Goal: Information Seeking & Learning: Learn about a topic

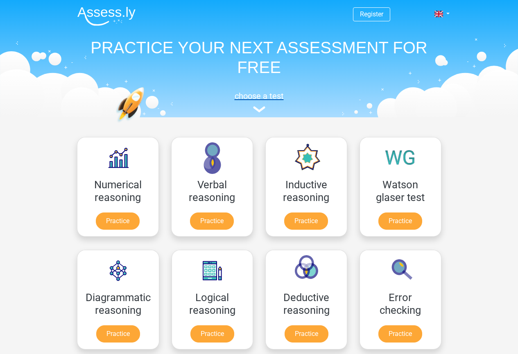
click at [264, 100] on h5 "choose a test" at bounding box center [259, 96] width 377 height 10
click at [255, 93] on h5 "choose a test" at bounding box center [259, 96] width 377 height 10
click at [263, 107] on img at bounding box center [259, 109] width 12 height 6
click at [256, 93] on h5 "choose a test" at bounding box center [259, 96] width 377 height 10
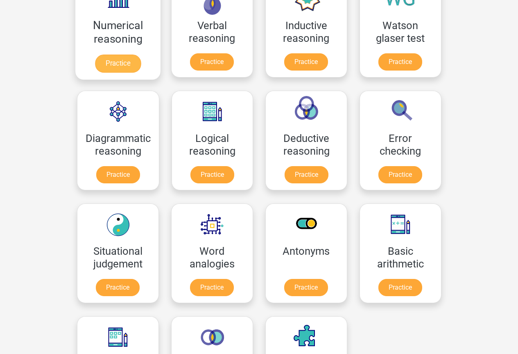
scroll to position [164, 0]
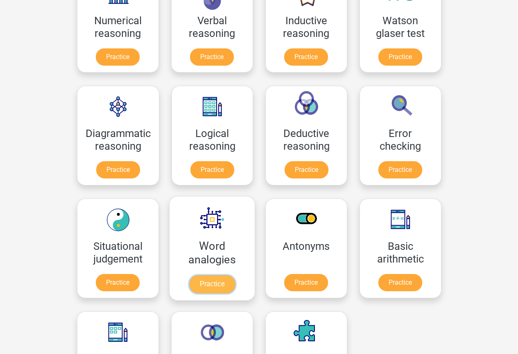
click at [200, 288] on link "Practice" at bounding box center [212, 284] width 46 height 18
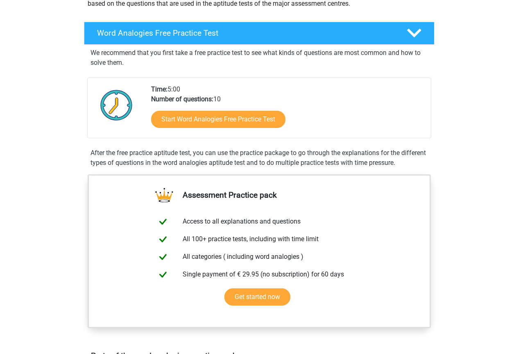
scroll to position [123, 0]
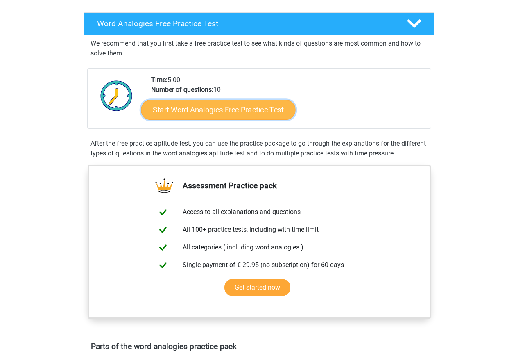
click at [259, 107] on link "Start Word Analogies Free Practice Test" at bounding box center [218, 110] width 154 height 20
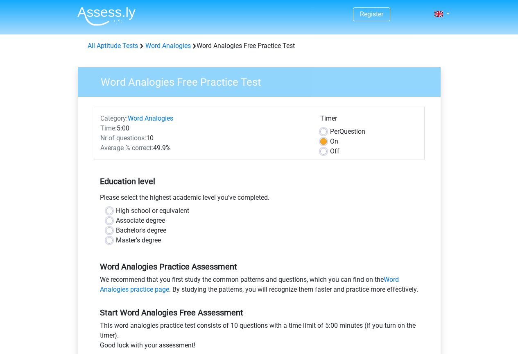
click at [153, 239] on label "Master's degree" at bounding box center [138, 240] width 45 height 10
click at [113, 239] on input "Master's degree" at bounding box center [109, 239] width 7 height 8
radio input "true"
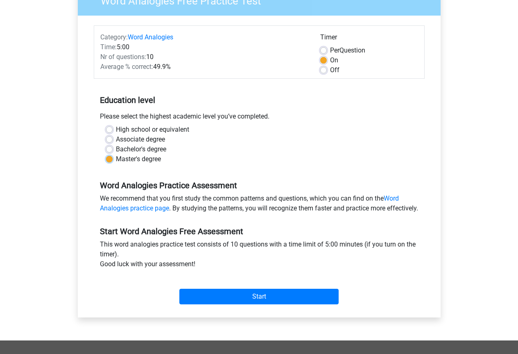
scroll to position [82, 0]
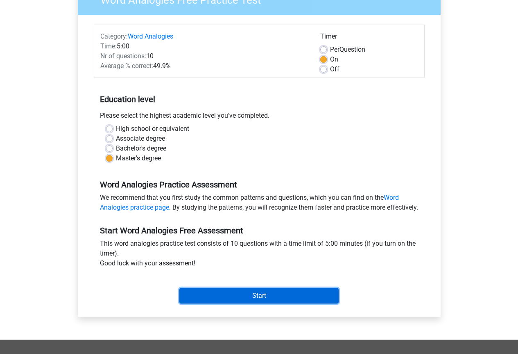
click at [257, 302] on input "Start" at bounding box center [258, 296] width 159 height 16
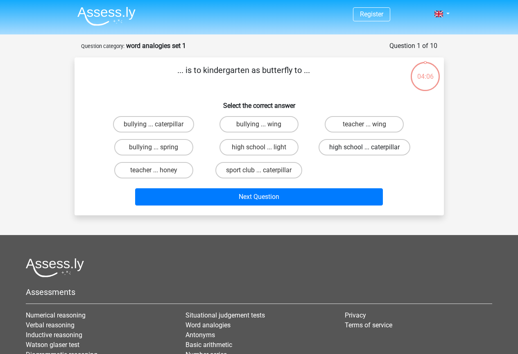
click at [350, 148] on label "high school ... caterpillar" at bounding box center [365, 147] width 92 height 16
click at [365, 148] on input "high school ... caterpillar" at bounding box center [367, 149] width 5 height 5
radio input "true"
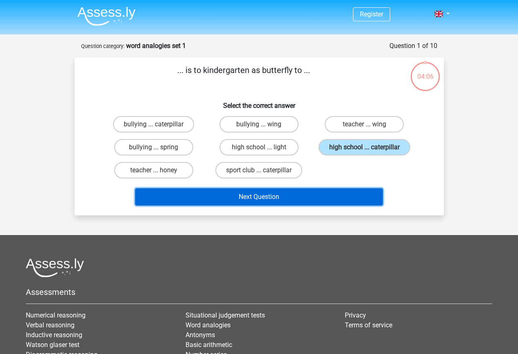
click at [332, 194] on button "Next Question" at bounding box center [259, 196] width 248 height 17
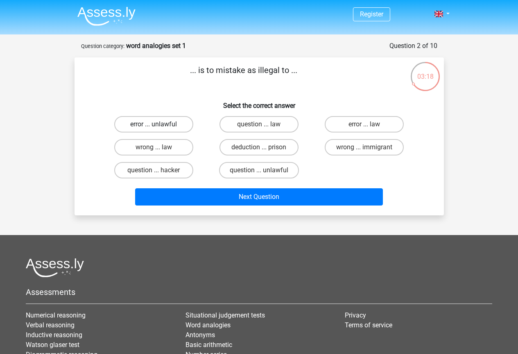
click at [173, 124] on label "error ... unlawful" at bounding box center [153, 124] width 79 height 16
click at [159, 124] on input "error ... unlawful" at bounding box center [156, 126] width 5 height 5
radio input "true"
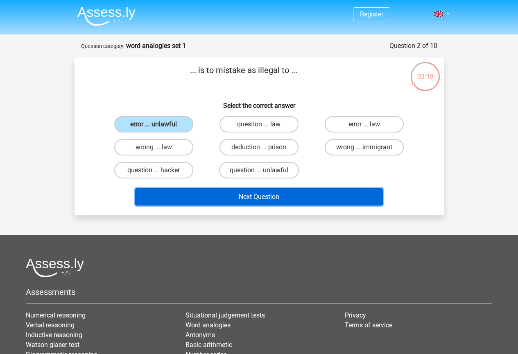
click at [208, 194] on button "Next Question" at bounding box center [259, 196] width 248 height 17
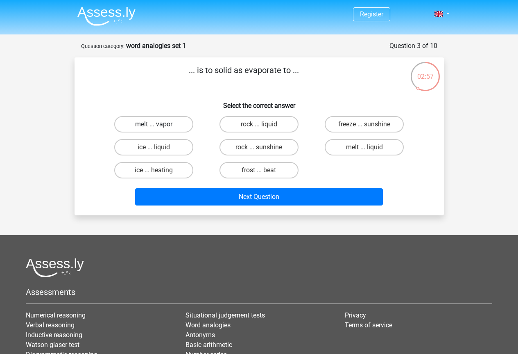
click at [183, 123] on label "melt ... vapor" at bounding box center [153, 124] width 79 height 16
click at [159, 124] on input "melt ... vapor" at bounding box center [156, 126] width 5 height 5
radio input "true"
click at [166, 150] on label "ice ... liquid" at bounding box center [153, 147] width 79 height 16
click at [159, 150] on input "ice ... liquid" at bounding box center [156, 149] width 5 height 5
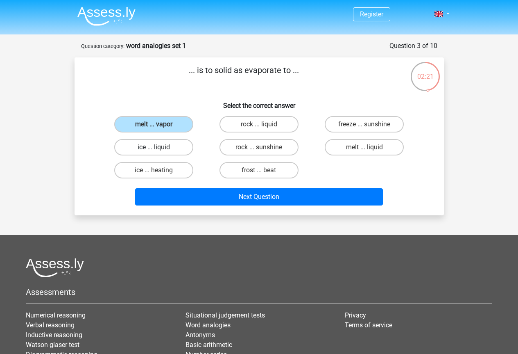
radio input "true"
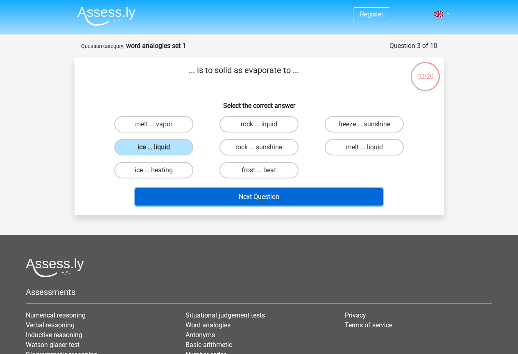
click at [182, 194] on button "Next Question" at bounding box center [259, 196] width 248 height 17
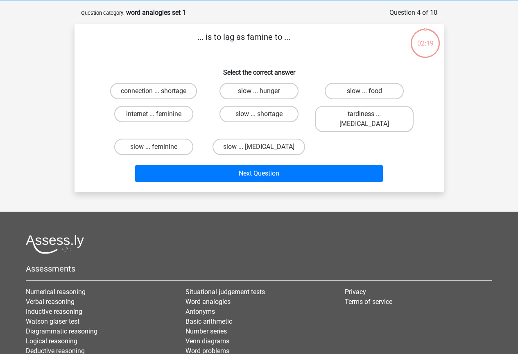
scroll to position [41, 0]
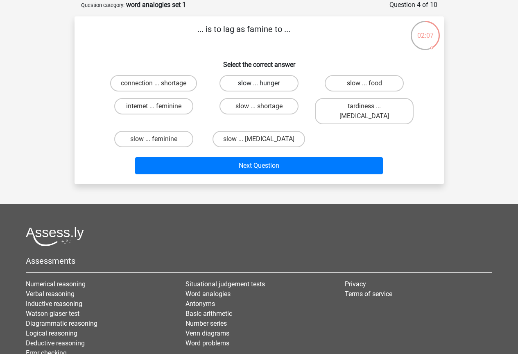
click at [281, 86] on label "slow ... hunger" at bounding box center [259, 83] width 79 height 16
click at [264, 86] on input "slow ... hunger" at bounding box center [261, 85] width 5 height 5
radio input "true"
drag, startPoint x: 270, startPoint y: 166, endPoint x: 269, endPoint y: 159, distance: 7.0
click at [270, 166] on div "Next Question" at bounding box center [259, 167] width 316 height 20
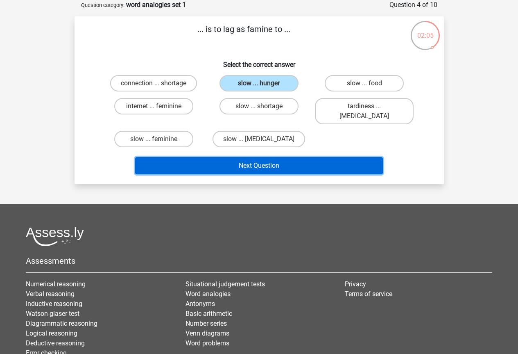
click at [268, 157] on button "Next Question" at bounding box center [259, 165] width 248 height 17
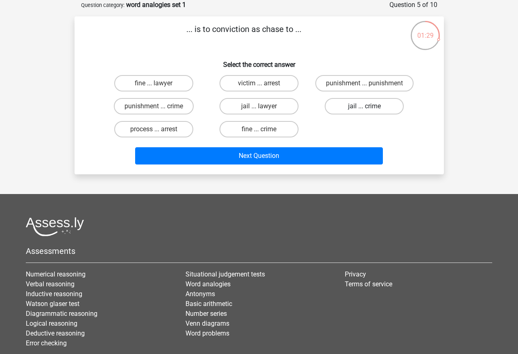
click at [393, 105] on label "jail ... crime" at bounding box center [364, 106] width 79 height 16
click at [370, 106] on input "jail ... crime" at bounding box center [367, 108] width 5 height 5
radio input "true"
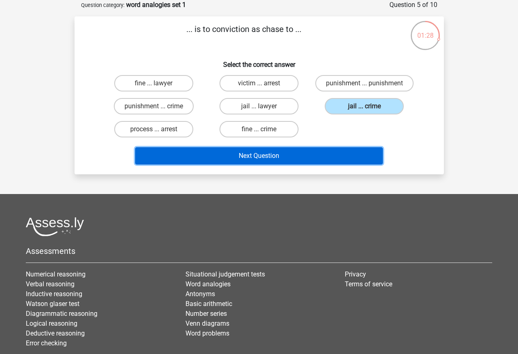
click at [344, 155] on button "Next Question" at bounding box center [259, 155] width 248 height 17
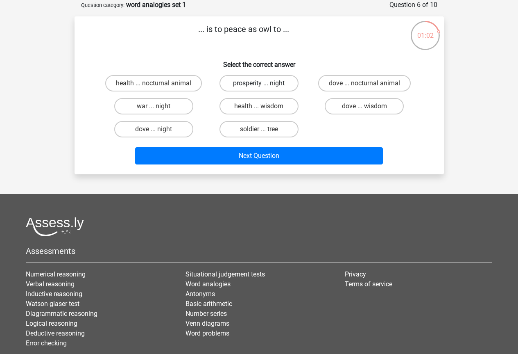
click at [246, 89] on label "prosperity ... night" at bounding box center [259, 83] width 79 height 16
click at [259, 89] on input "prosperity ... night" at bounding box center [261, 85] width 5 height 5
radio input "true"
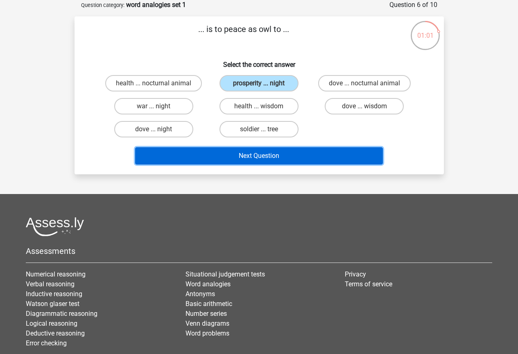
click at [265, 161] on button "Next Question" at bounding box center [259, 155] width 248 height 17
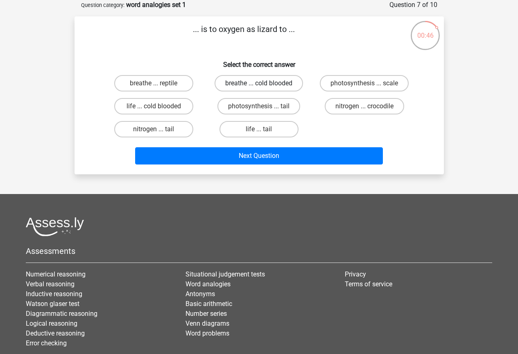
click at [284, 85] on label "breathe ... cold blooded" at bounding box center [259, 83] width 89 height 16
click at [264, 85] on input "breathe ... cold blooded" at bounding box center [261, 85] width 5 height 5
radio input "true"
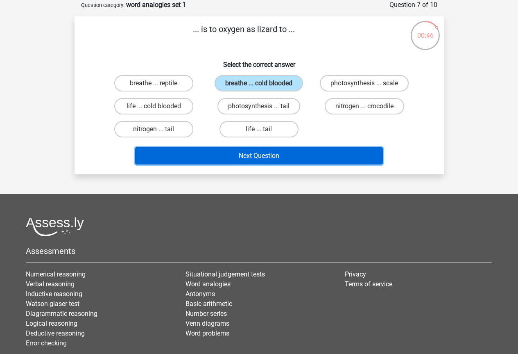
click at [290, 152] on button "Next Question" at bounding box center [259, 155] width 248 height 17
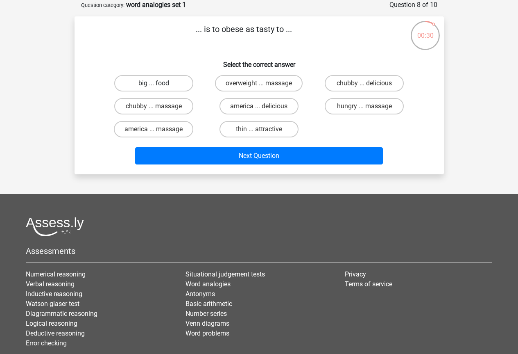
click at [174, 85] on label "big ... food" at bounding box center [153, 83] width 79 height 16
click at [159, 85] on input "big ... food" at bounding box center [156, 85] width 5 height 5
radio input "true"
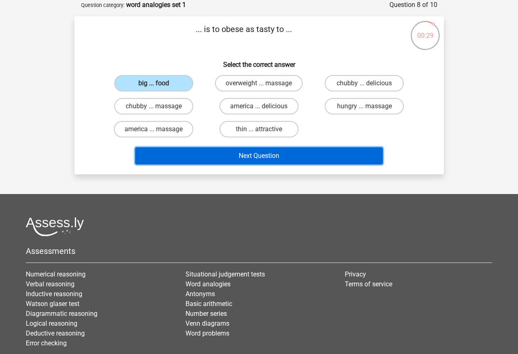
click at [259, 157] on button "Next Question" at bounding box center [259, 155] width 248 height 17
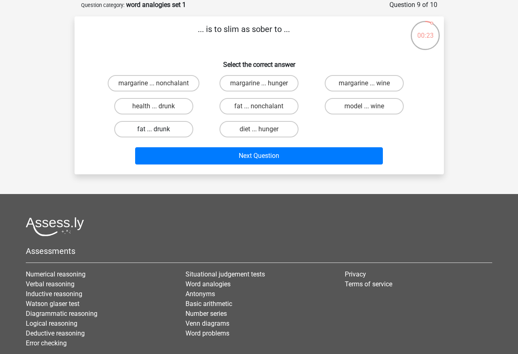
click at [179, 132] on label "fat ... drunk" at bounding box center [153, 129] width 79 height 16
click at [159, 132] on input "fat ... drunk" at bounding box center [156, 131] width 5 height 5
radio input "true"
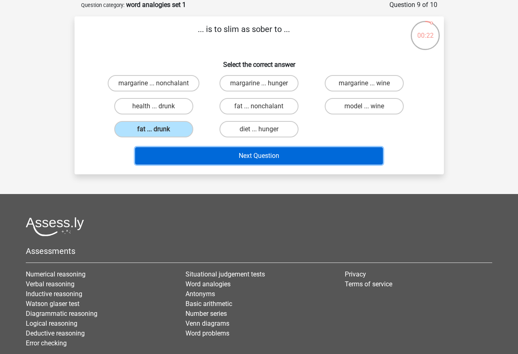
click at [210, 159] on button "Next Question" at bounding box center [259, 155] width 248 height 17
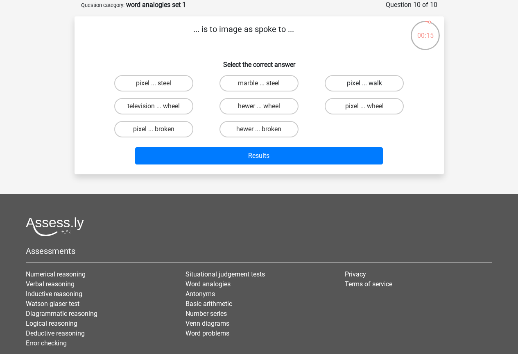
click at [355, 85] on label "pixel ... walk" at bounding box center [364, 83] width 79 height 16
click at [365, 85] on input "pixel ... walk" at bounding box center [367, 85] width 5 height 5
radio input "true"
drag, startPoint x: 152, startPoint y: 80, endPoint x: 162, endPoint y: 94, distance: 17.0
click at [153, 81] on label "pixel ... steel" at bounding box center [153, 83] width 79 height 16
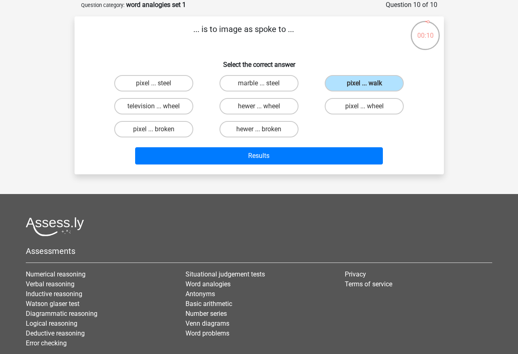
click at [154, 83] on input "pixel ... steel" at bounding box center [156, 85] width 5 height 5
radio input "true"
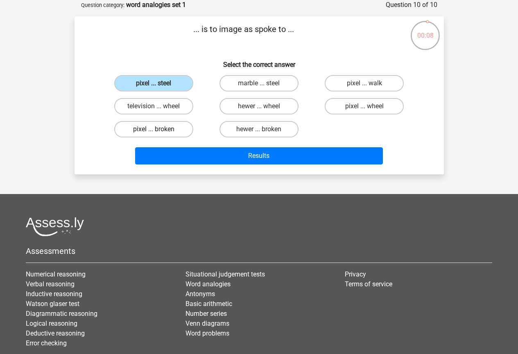
click at [173, 130] on label "pixel ... broken" at bounding box center [153, 129] width 79 height 16
click at [159, 130] on input "pixel ... broken" at bounding box center [156, 131] width 5 height 5
radio input "true"
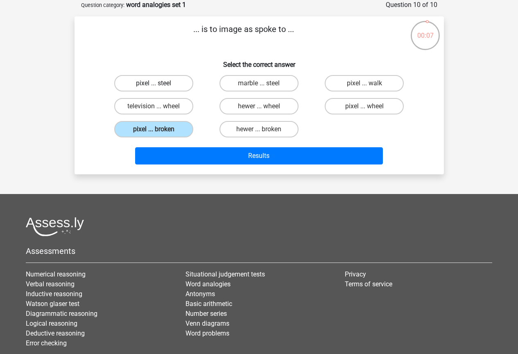
click at [164, 83] on label "pixel ... steel" at bounding box center [153, 83] width 79 height 16
click at [159, 83] on input "pixel ... steel" at bounding box center [156, 85] width 5 height 5
radio input "true"
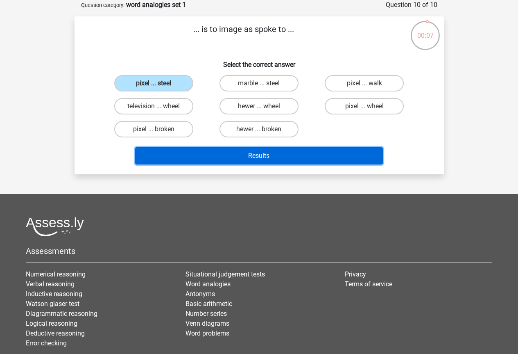
click at [191, 155] on button "Results" at bounding box center [259, 155] width 248 height 17
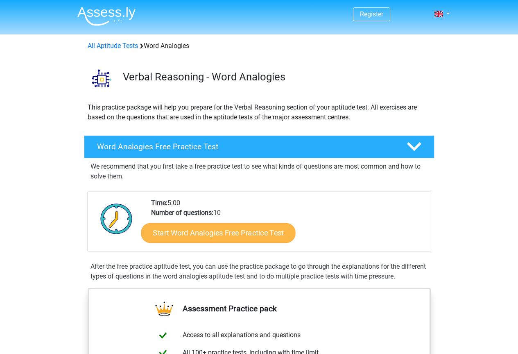
scroll to position [123, 0]
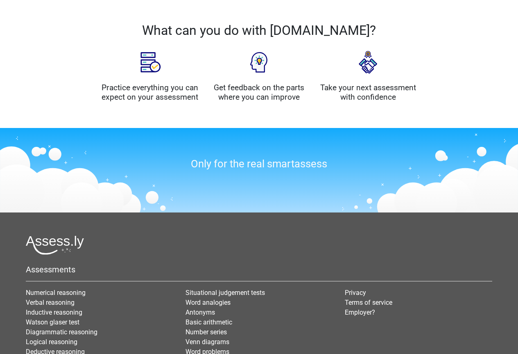
scroll to position [615, 0]
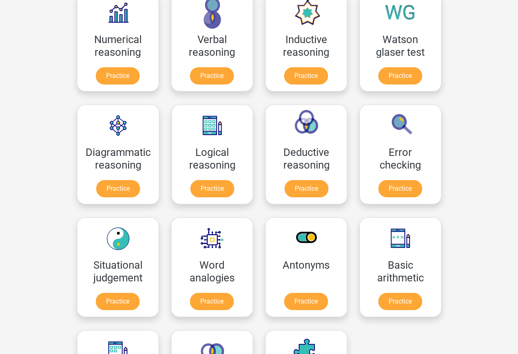
scroll to position [246, 0]
